Goal: Task Accomplishment & Management: Use online tool/utility

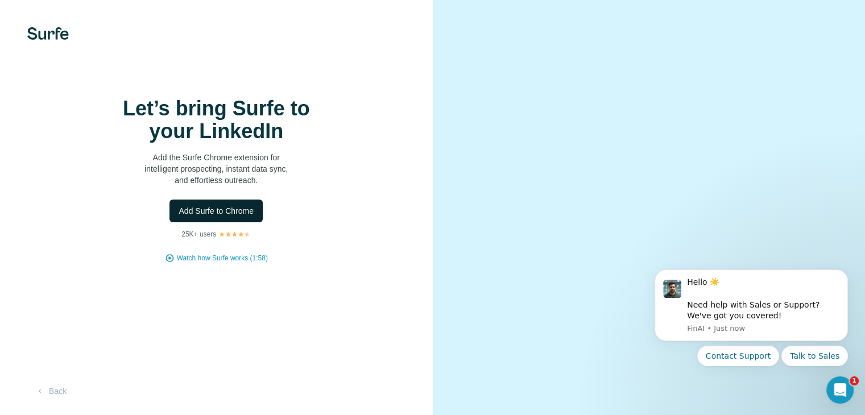
click at [218, 217] on span "Add Surfe to Chrome" at bounding box center [216, 210] width 75 height 11
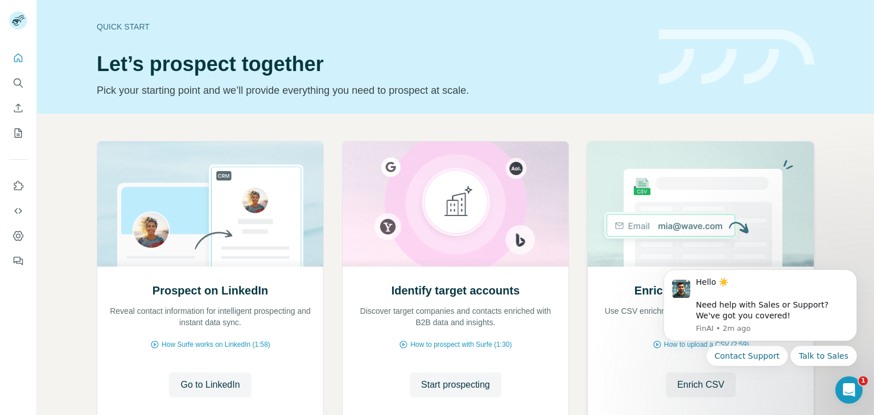
scroll to position [76, 0]
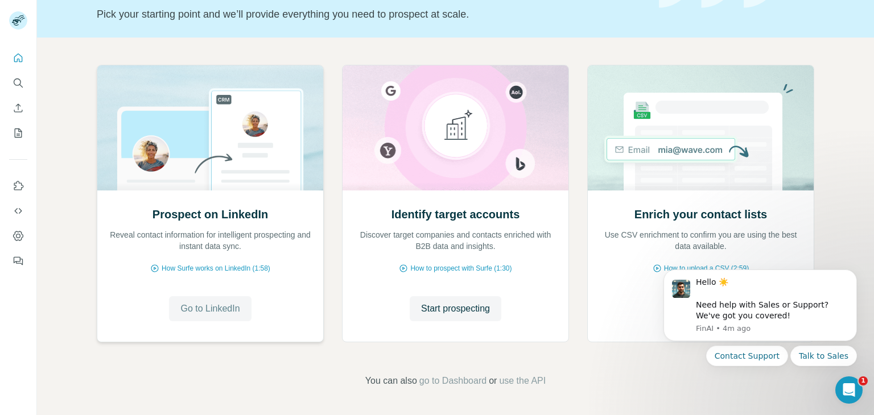
click at [218, 303] on span "Go to LinkedIn" at bounding box center [209, 309] width 59 height 14
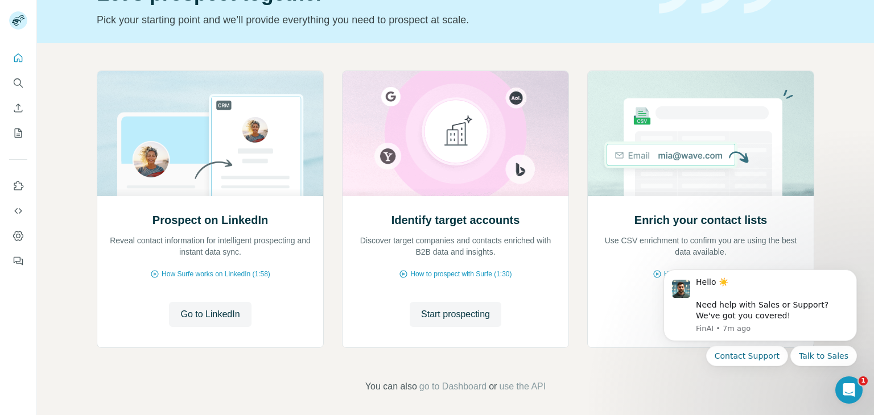
click at [651, 380] on iframe at bounding box center [760, 333] width 228 height 154
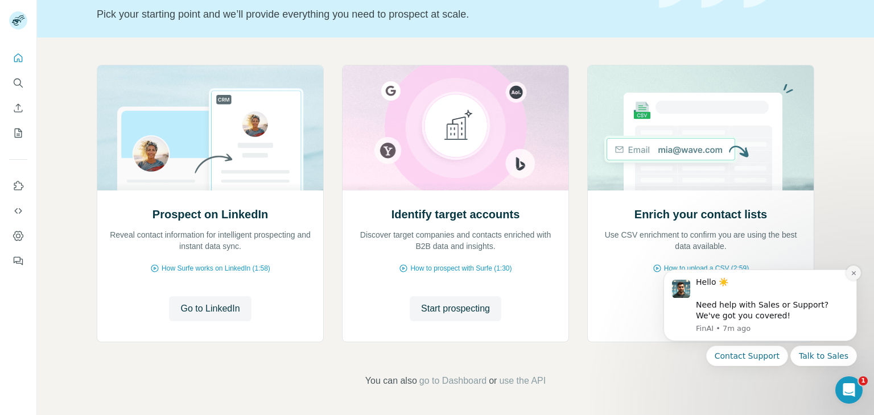
click at [855, 272] on icon "Dismiss notification" at bounding box center [853, 273] width 6 height 6
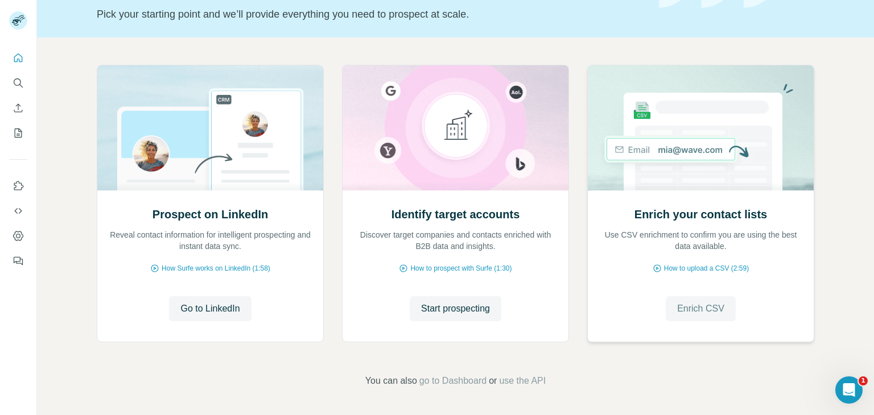
click at [677, 308] on span "Enrich CSV" at bounding box center [700, 309] width 47 height 14
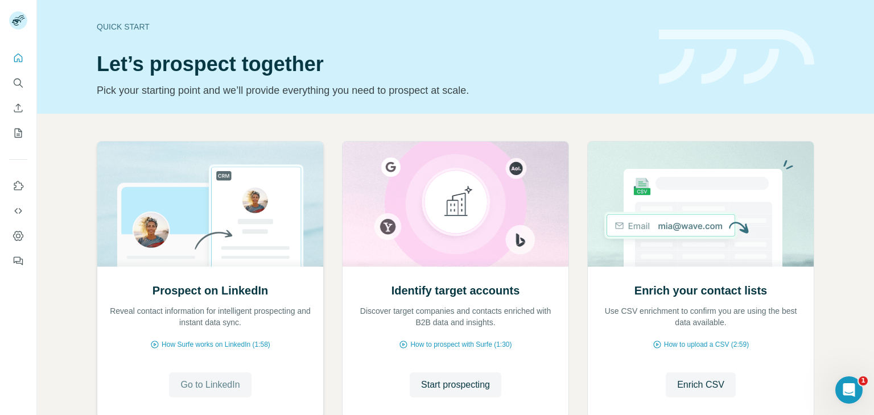
click at [203, 386] on span "Go to LinkedIn" at bounding box center [209, 385] width 59 height 14
click at [16, 56] on icon "Quick start" at bounding box center [18, 57] width 11 height 11
click at [16, 186] on icon "Use Surfe on LinkedIn" at bounding box center [18, 185] width 11 height 11
click at [20, 240] on icon "Dashboard" at bounding box center [18, 235] width 11 height 11
click at [17, 81] on icon "Search" at bounding box center [18, 82] width 11 height 11
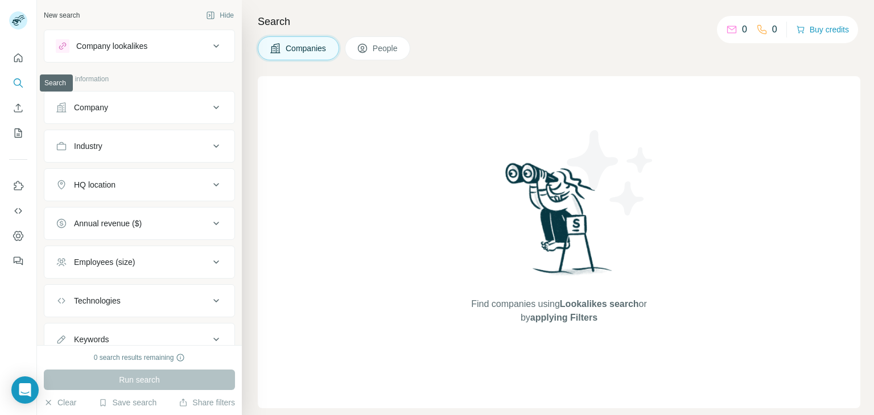
click at [17, 81] on icon "Search" at bounding box center [18, 82] width 11 height 11
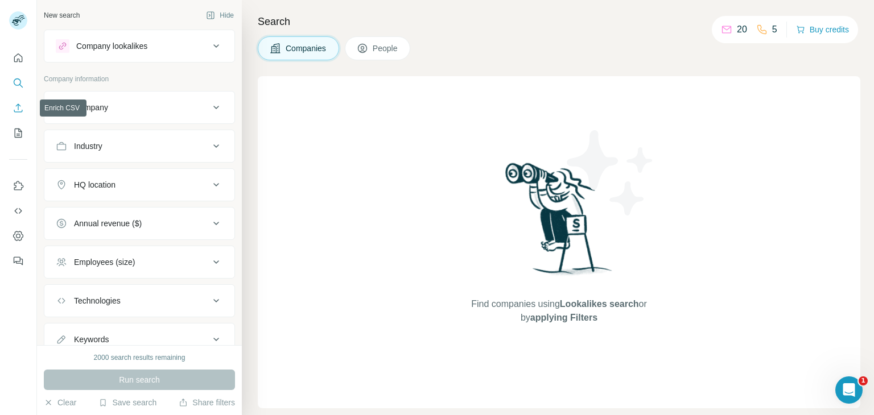
click at [16, 111] on icon "Enrich CSV" at bounding box center [18, 107] width 11 height 11
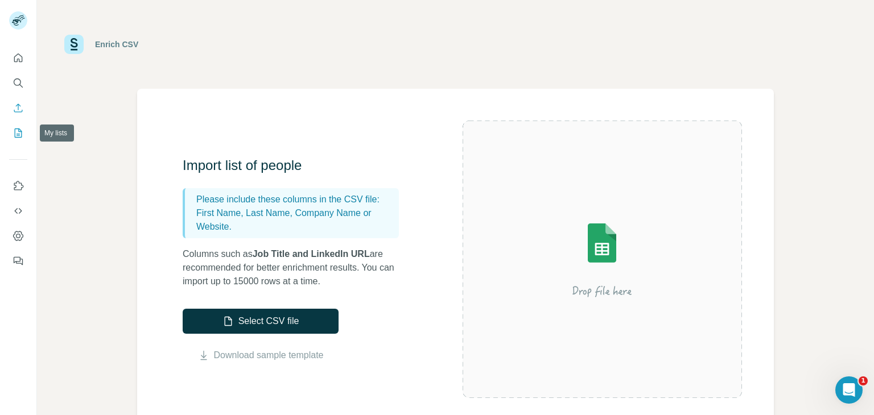
click at [19, 134] on icon "My lists" at bounding box center [19, 132] width 6 height 7
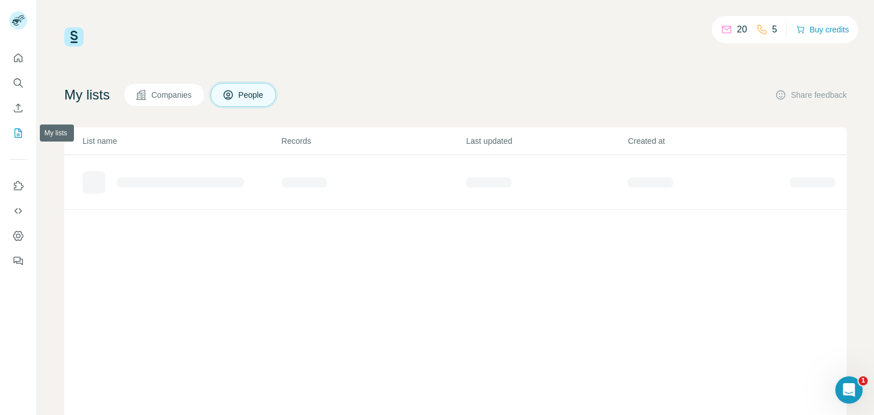
click at [19, 134] on icon "My lists" at bounding box center [19, 132] width 6 height 7
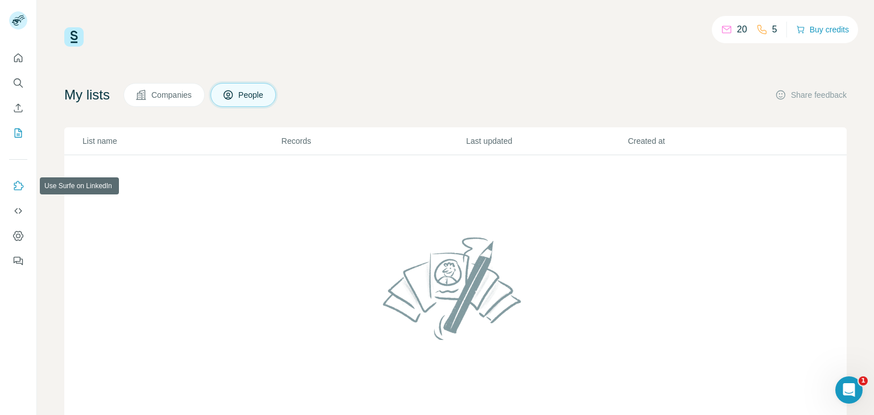
click at [14, 184] on icon "Use Surfe on LinkedIn" at bounding box center [19, 185] width 10 height 9
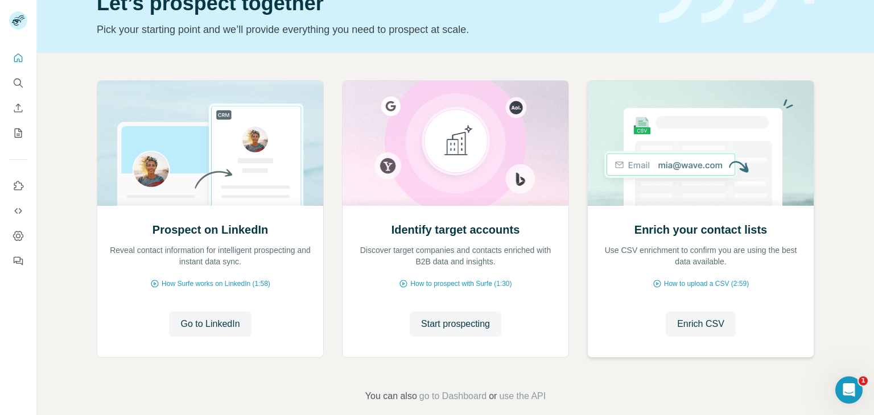
scroll to position [68, 0]
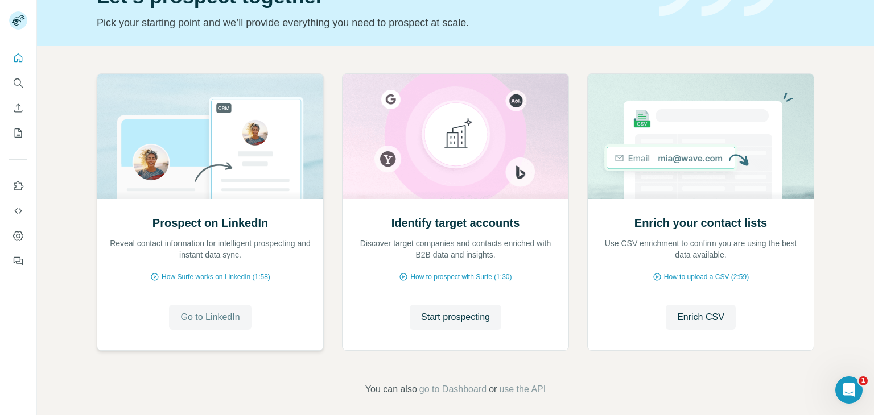
click at [215, 319] on span "Go to LinkedIn" at bounding box center [209, 318] width 59 height 14
